Goal: Information Seeking & Learning: Understand process/instructions

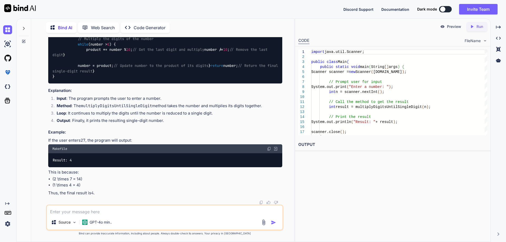
scroll to position [2134, 0]
drag, startPoint x: 53, startPoint y: 179, endPoint x: 85, endPoint y: 180, distance: 31.9
click at [85, 180] on li "(2 \times 7 = 14)" at bounding box center [167, 179] width 230 height 6
drag, startPoint x: 88, startPoint y: 183, endPoint x: 50, endPoint y: 187, distance: 37.7
click at [52, 187] on li "(1 \times 4 = 4)" at bounding box center [167, 185] width 230 height 6
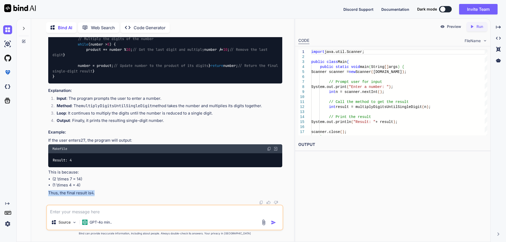
drag, startPoint x: 49, startPoint y: 195, endPoint x: 99, endPoint y: 192, distance: 50.2
click at [99, 192] on p "Thus, the final result is 4 ." at bounding box center [165, 193] width 234 height 6
click at [111, 186] on li "(1 \times 4 = 4)" at bounding box center [167, 185] width 230 height 6
drag, startPoint x: 146, startPoint y: 147, endPoint x: 89, endPoint y: 152, distance: 57.4
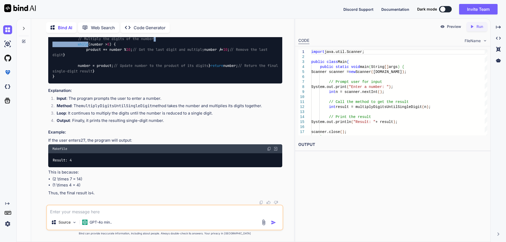
click at [89, 83] on div "import java.util.Scanner; public class Main { public static void main (String[]…" at bounding box center [165, 28] width 234 height 110
click at [92, 83] on div "import java.util.Scanner; public class Main { public static void main (String[]…" at bounding box center [165, 28] width 234 height 110
drag, startPoint x: 77, startPoint y: 154, endPoint x: 113, endPoint y: 154, distance: 36.1
click at [113, 79] on code "import java.util.Scanner; public class Main { public static void main (String[]…" at bounding box center [166, 28] width 228 height 102
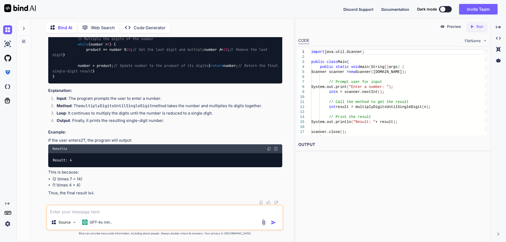
drag, startPoint x: 100, startPoint y: 173, endPoint x: 70, endPoint y: 172, distance: 30.3
click at [70, 79] on code "import java.util.Scanner; public class Main { public static void main (String[]…" at bounding box center [166, 28] width 228 height 102
drag, startPoint x: 197, startPoint y: 171, endPoint x: 57, endPoint y: 178, distance: 140.2
click at [57, 83] on div "import java.util.Scanner; public class Main { public static void main (String[]…" at bounding box center [165, 28] width 234 height 110
click at [56, 83] on div "import java.util.Scanner; public class Main { public static void main (String[]…" at bounding box center [165, 28] width 234 height 110
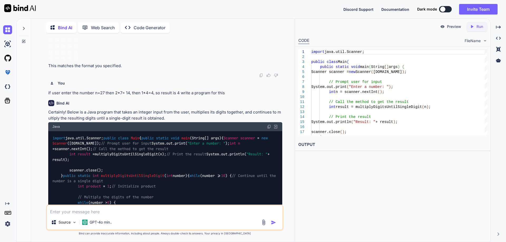
scroll to position [2134, 0]
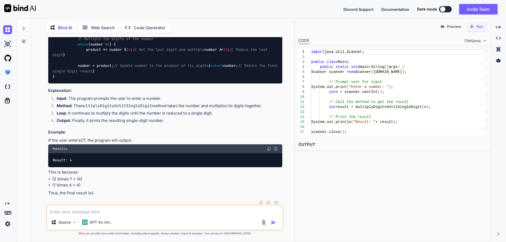
drag, startPoint x: 55, startPoint y: 184, endPoint x: 68, endPoint y: 161, distance: 26.4
click at [67, 162] on div "Certainly! Below is a Java program that takes an integer input from the user, m…" at bounding box center [165, 73] width 234 height 245
drag, startPoint x: 81, startPoint y: 158, endPoint x: 85, endPoint y: 158, distance: 4.0
click at [83, 158] on div "Result: 4" at bounding box center [165, 160] width 234 height 14
